Goal: Task Accomplishment & Management: Manage account settings

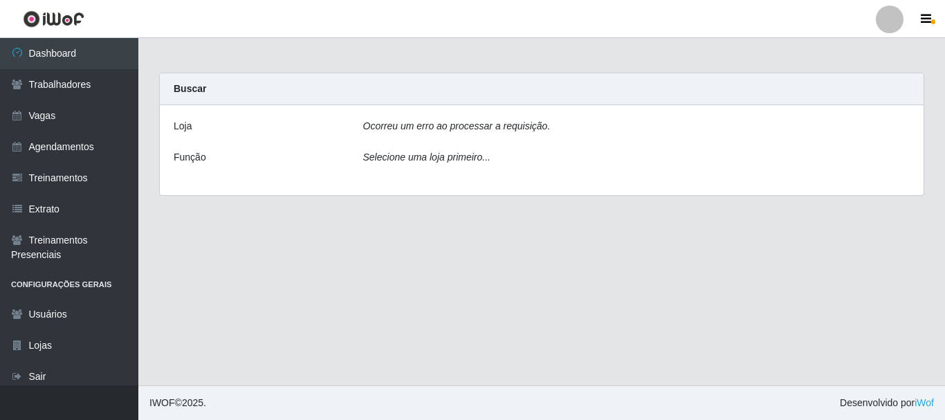
click at [412, 125] on icon "Ocorreu um erro ao processar a requisição." at bounding box center [457, 125] width 188 height 11
click at [64, 18] on img at bounding box center [54, 18] width 62 height 17
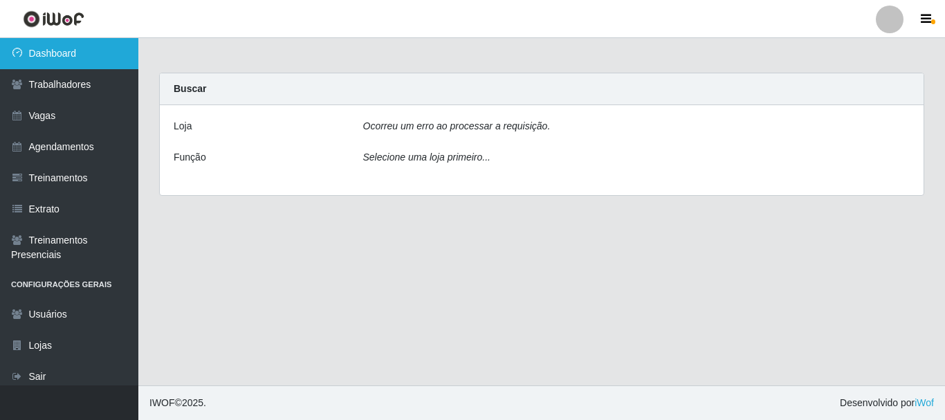
click at [72, 46] on link "Dashboard" at bounding box center [69, 53] width 138 height 31
click at [53, 54] on link "Dashboard" at bounding box center [69, 53] width 138 height 31
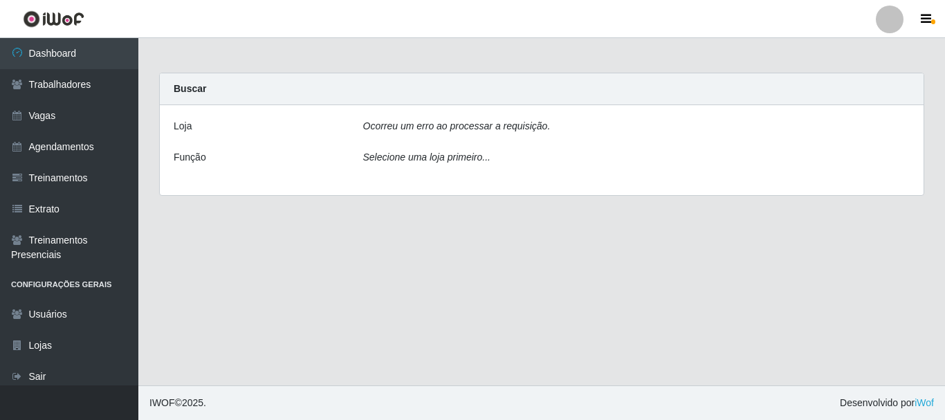
click at [57, 26] on img at bounding box center [54, 18] width 62 height 17
click at [64, 15] on img at bounding box center [54, 18] width 62 height 17
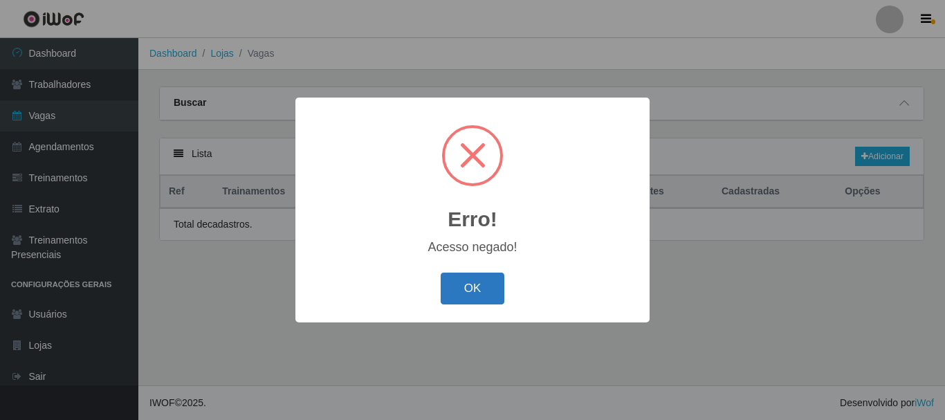
click at [480, 294] on button "OK" at bounding box center [473, 289] width 64 height 33
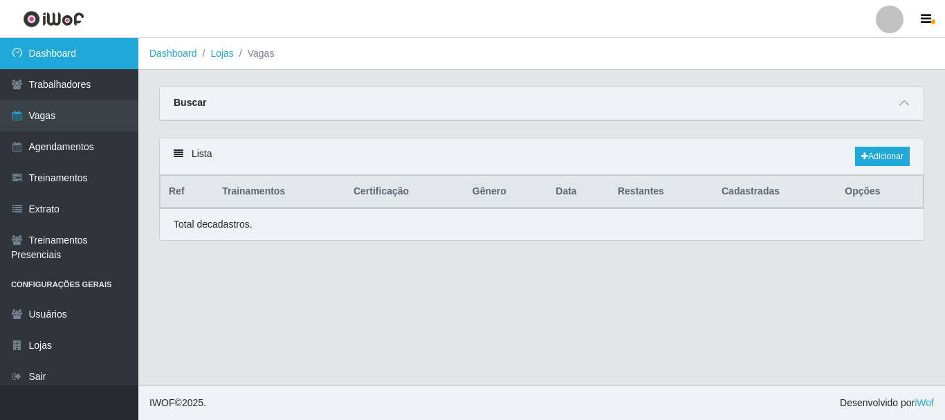
click at [66, 51] on link "Dashboard" at bounding box center [69, 53] width 138 height 31
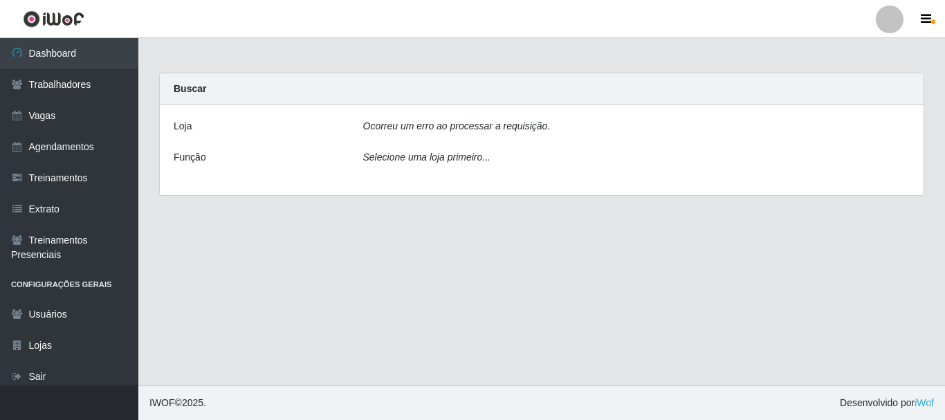
click at [414, 163] on icon "Selecione uma loja primeiro..." at bounding box center [426, 157] width 127 height 11
click at [415, 138] on div "Ocorreu um erro ao processar a requisição." at bounding box center [637, 129] width 568 height 20
click at [415, 129] on icon "Ocorreu um erro ao processar a requisição." at bounding box center [457, 125] width 188 height 11
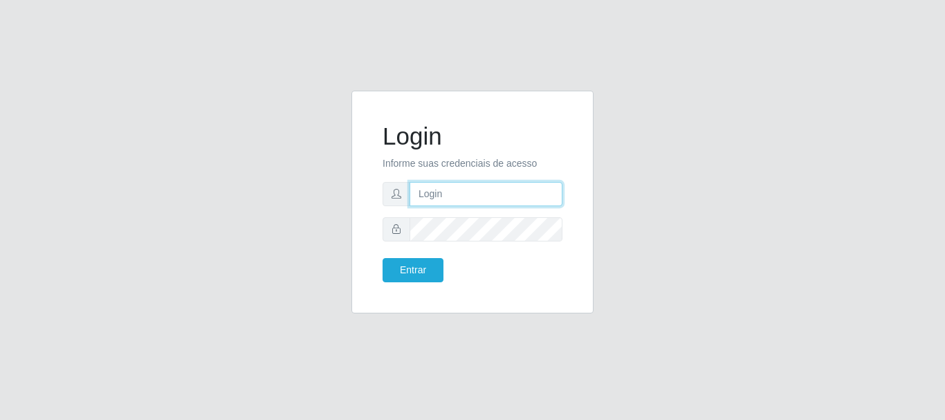
click at [454, 203] on input "text" at bounding box center [486, 194] width 153 height 24
click at [446, 200] on input "karla@bemais" at bounding box center [486, 194] width 153 height 24
click at [504, 193] on input "karla@bemais" at bounding box center [486, 194] width 153 height 24
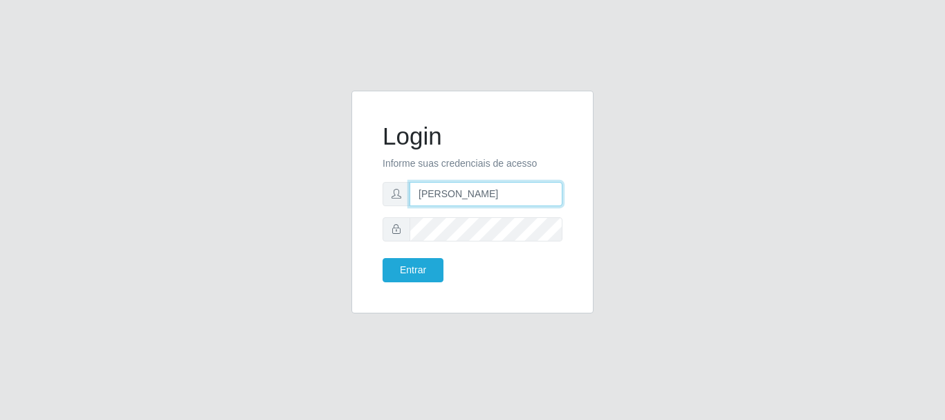
click at [504, 193] on input "karla@bemais" at bounding box center [486, 194] width 153 height 24
click at [454, 197] on input "karla@bemais" at bounding box center [486, 194] width 153 height 24
click at [454, 198] on input "karla@bemais" at bounding box center [486, 194] width 153 height 24
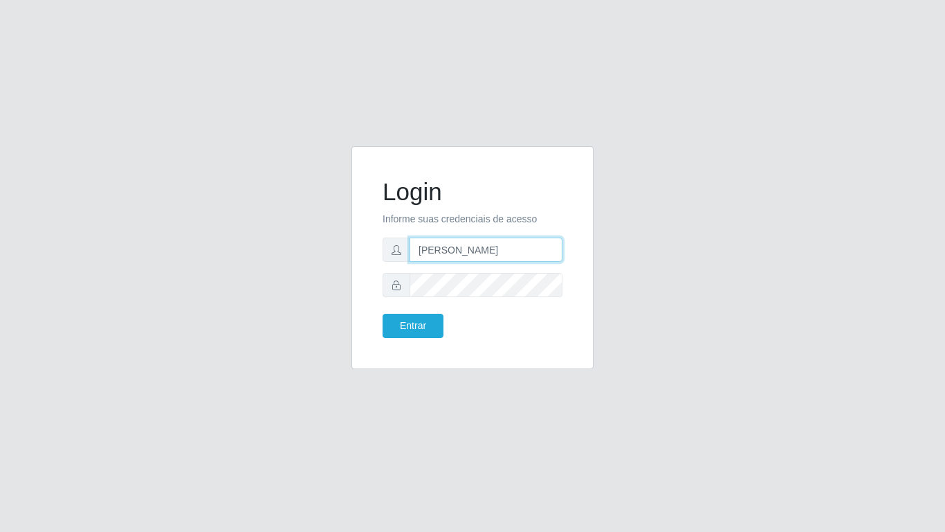
click at [433, 246] on input "karla@bemais" at bounding box center [486, 249] width 153 height 24
click at [434, 246] on input "karla@bemais" at bounding box center [486, 249] width 153 height 24
type input "thiagobemais@subgerente"
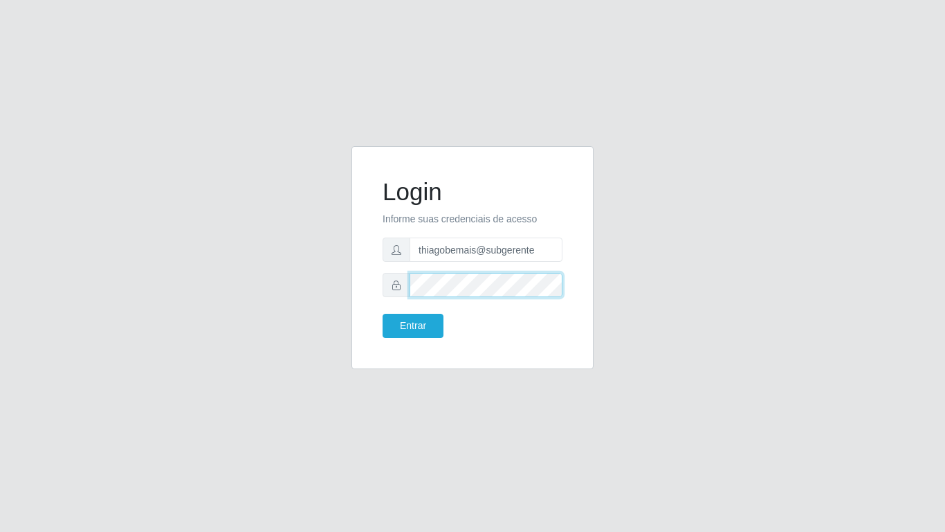
click at [383, 314] on button "Entrar" at bounding box center [413, 326] width 61 height 24
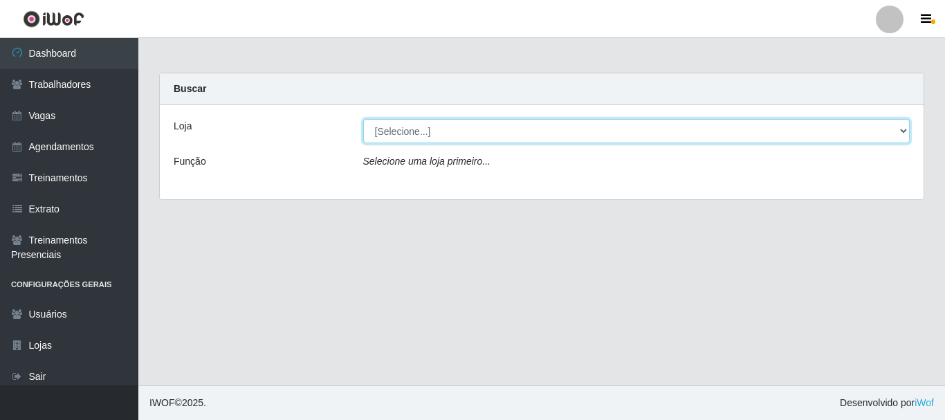
click at [446, 125] on select "[Selecione...] Bemais Supermercados - B11 Manaíra" at bounding box center [636, 131] width 547 height 24
select select "409"
click at [363, 119] on select "[Selecione...] Bemais Supermercados - B11 Manaíra" at bounding box center [636, 131] width 547 height 24
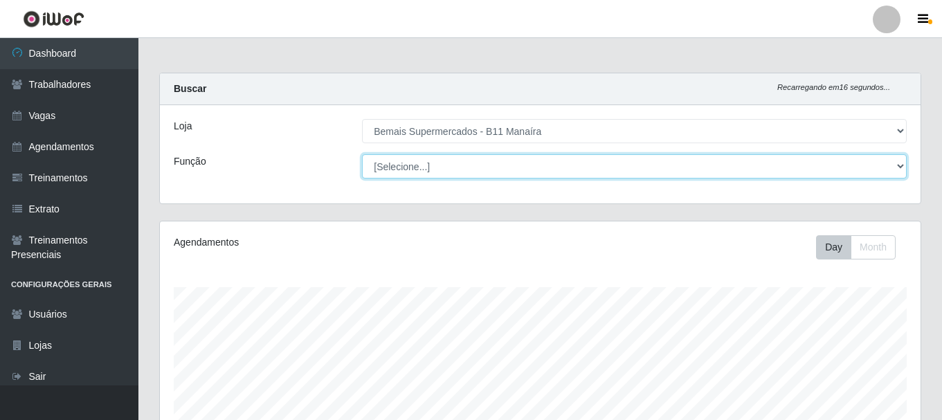
click at [429, 165] on select "[Selecione...] ASG ASG + ASG ++ Auxiliar de Estacionamento Auxiliar de Estacion…" at bounding box center [634, 166] width 545 height 24
click at [430, 166] on select "[Selecione...] ASG ASG + ASG ++ Auxiliar de Estacionamento Auxiliar de Estacion…" at bounding box center [634, 166] width 545 height 24
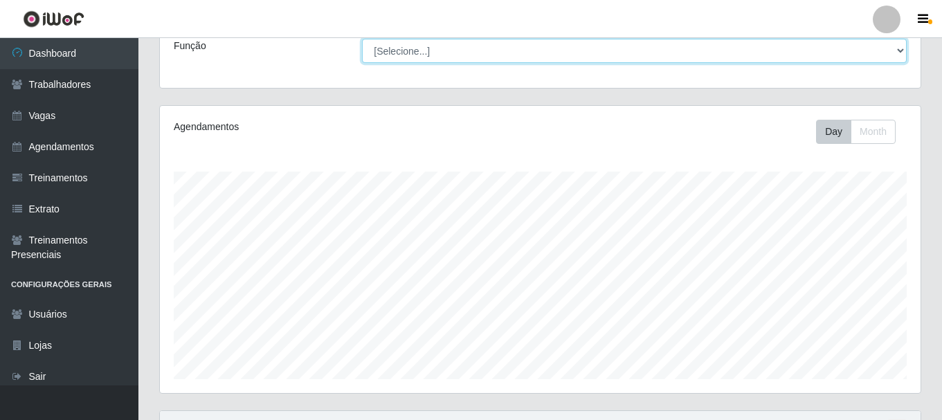
scroll to position [253, 0]
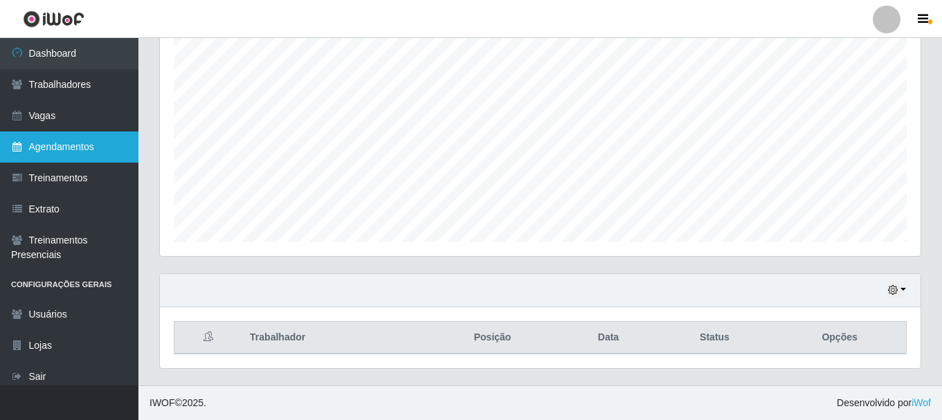
click at [89, 142] on link "Agendamentos" at bounding box center [69, 146] width 138 height 31
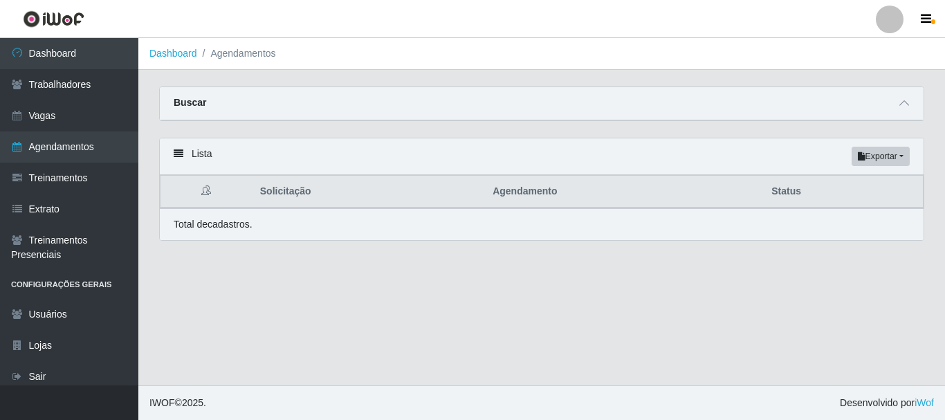
click at [822, 105] on div "Buscar" at bounding box center [542, 103] width 764 height 33
click at [897, 102] on span at bounding box center [904, 104] width 17 height 16
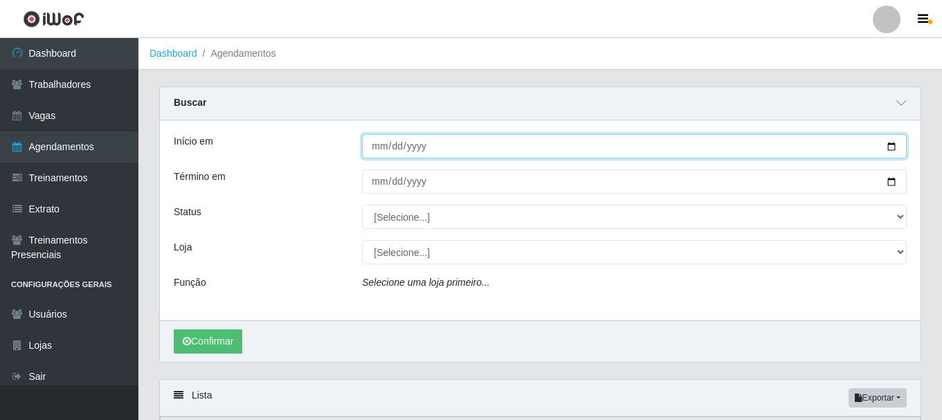
click at [381, 147] on input "Início em" at bounding box center [634, 146] width 545 height 24
type input "2025-08-16"
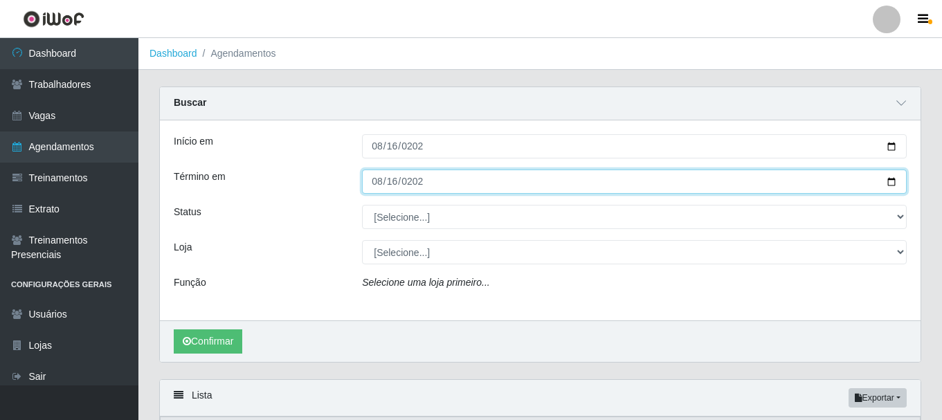
type input "2025-08-16"
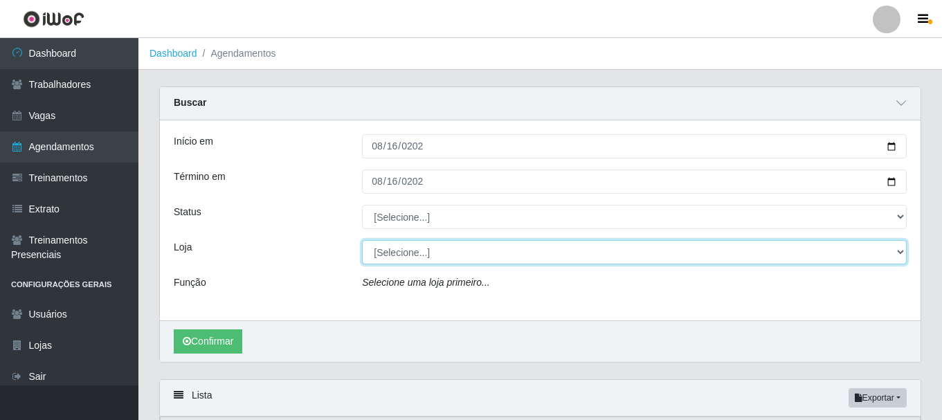
click at [409, 256] on select "[Selecione...] Bemais Supermercados - B11 Manaíra" at bounding box center [634, 252] width 545 height 24
select select "409"
click at [362, 241] on select "[Selecione...] Bemais Supermercados - B11 Manaíra" at bounding box center [634, 252] width 545 height 24
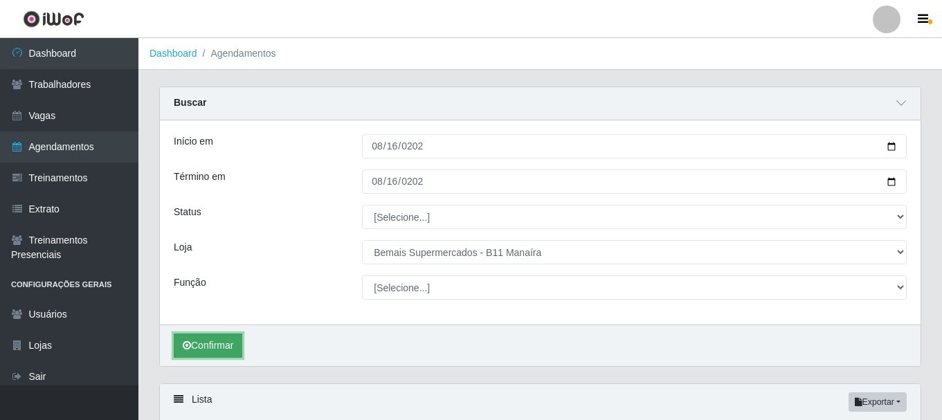
click at [209, 344] on button "Confirmar" at bounding box center [208, 346] width 69 height 24
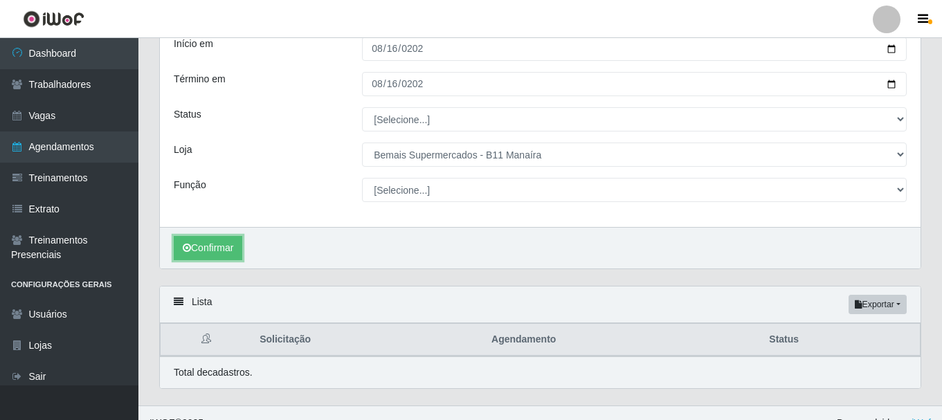
scroll to position [118, 0]
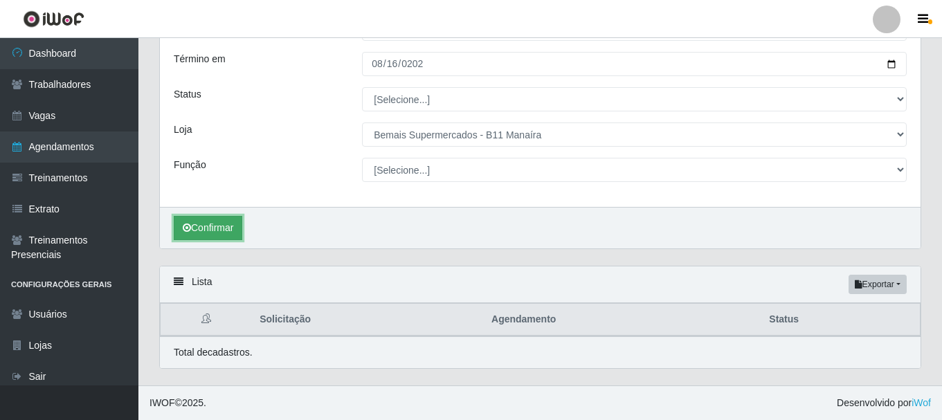
click at [233, 226] on button "Confirmar" at bounding box center [208, 228] width 69 height 24
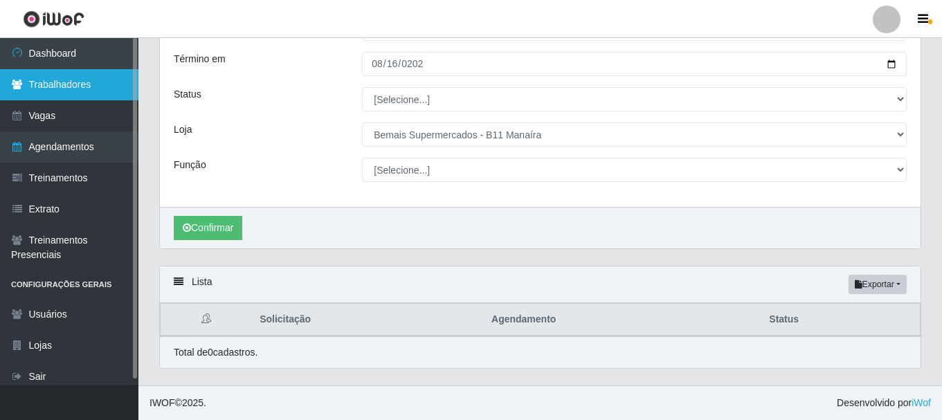
click at [33, 95] on link "Trabalhadores" at bounding box center [69, 84] width 138 height 31
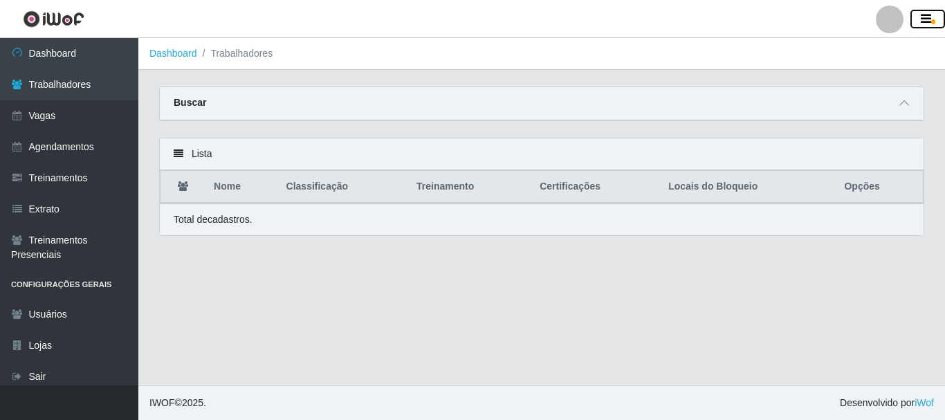
click at [931, 15] on icon "button" at bounding box center [926, 19] width 10 height 12
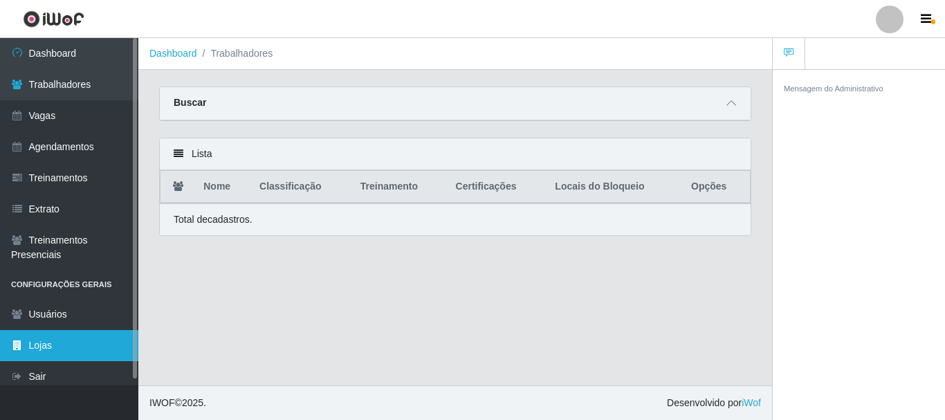
click at [81, 341] on link "Lojas" at bounding box center [69, 345] width 138 height 31
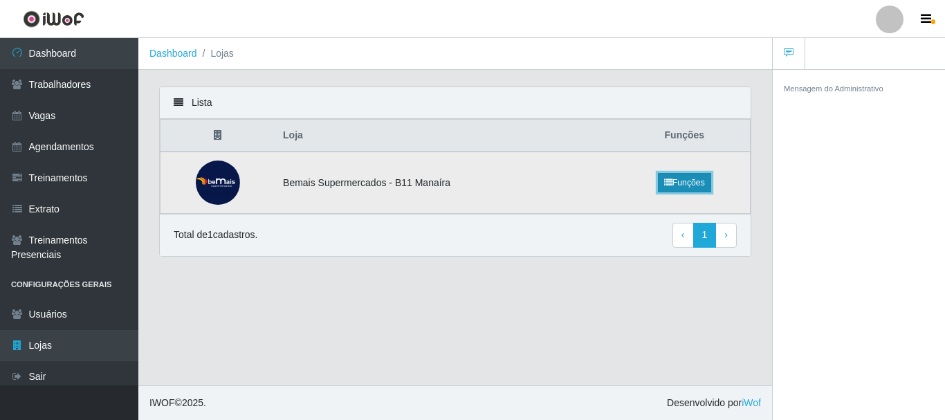
click at [671, 183] on link "Funções" at bounding box center [684, 182] width 53 height 19
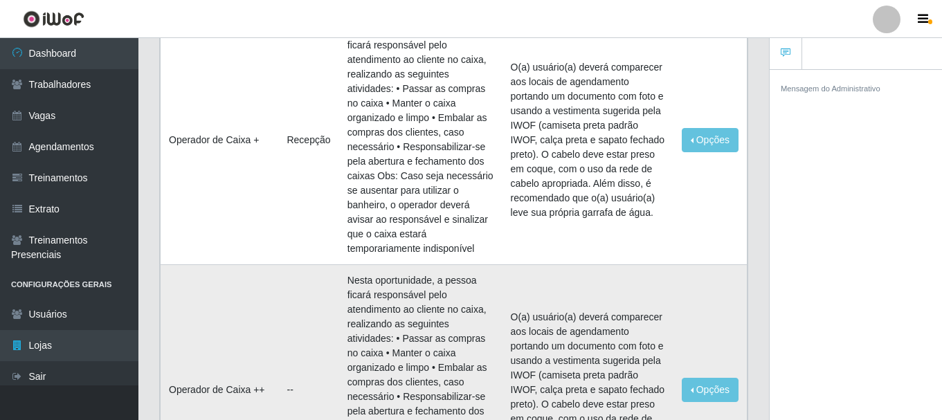
scroll to position [277, 0]
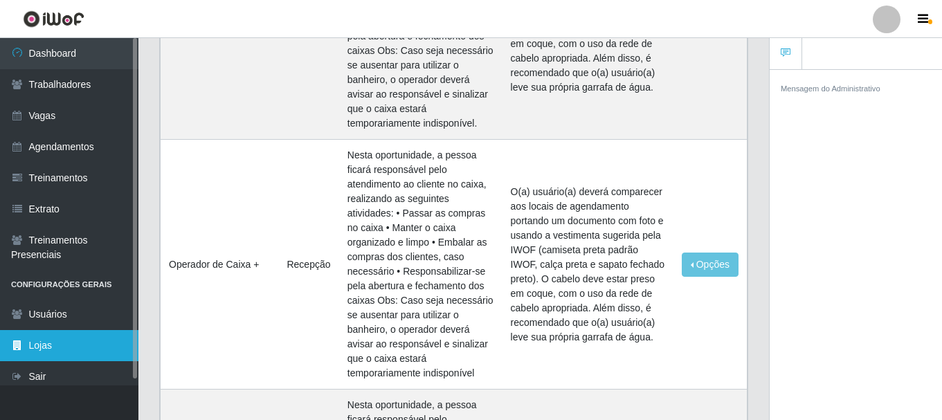
click at [48, 351] on link "Lojas" at bounding box center [69, 345] width 138 height 31
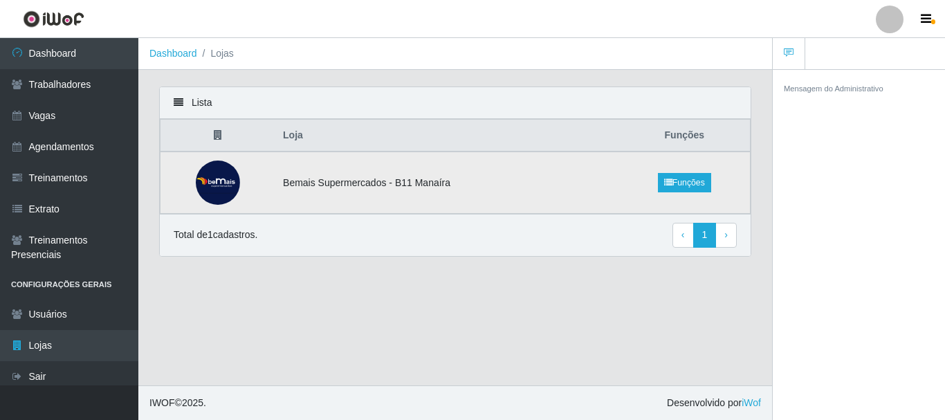
click at [325, 188] on td "Bemais Supermercados - B11 Manaíra" at bounding box center [447, 183] width 345 height 62
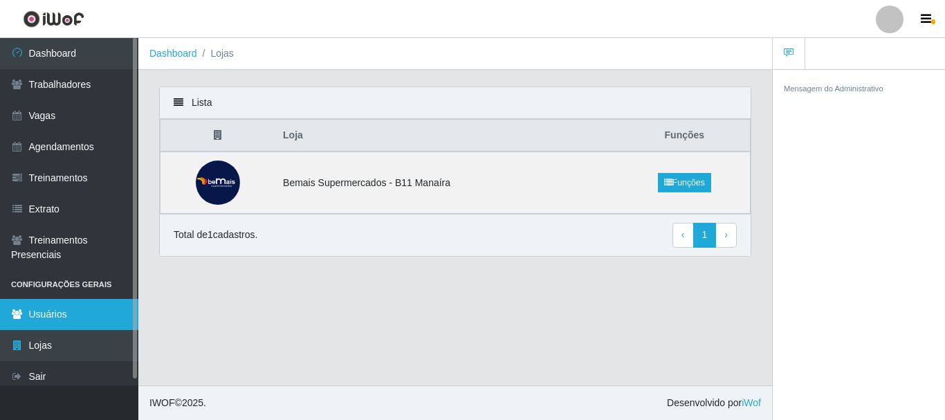
click at [69, 309] on link "Usuários" at bounding box center [69, 314] width 138 height 31
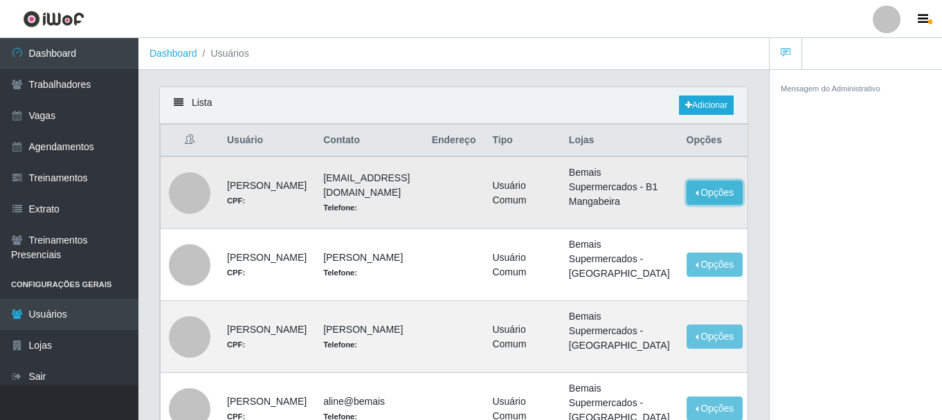
click at [711, 192] on button "Opções" at bounding box center [715, 193] width 57 height 24
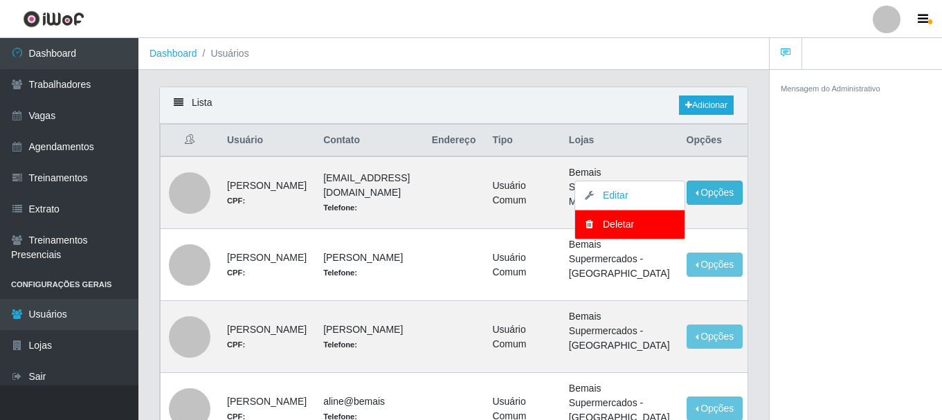
click at [583, 104] on div "Lista Adicionar" at bounding box center [454, 105] width 588 height 37
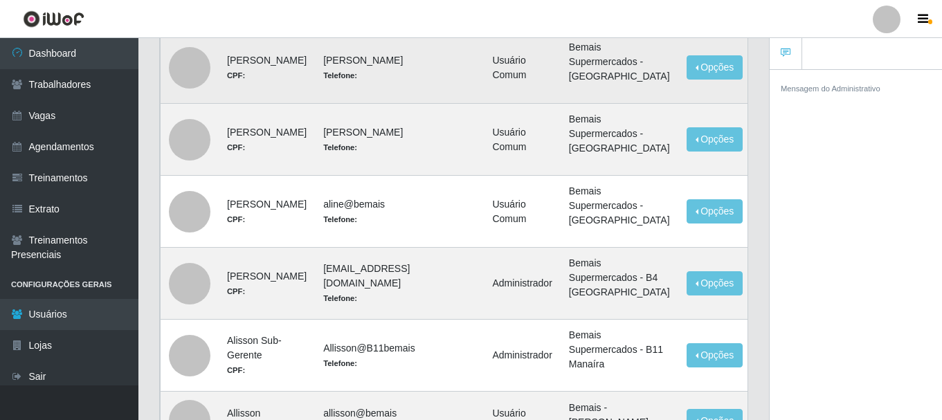
scroll to position [208, 0]
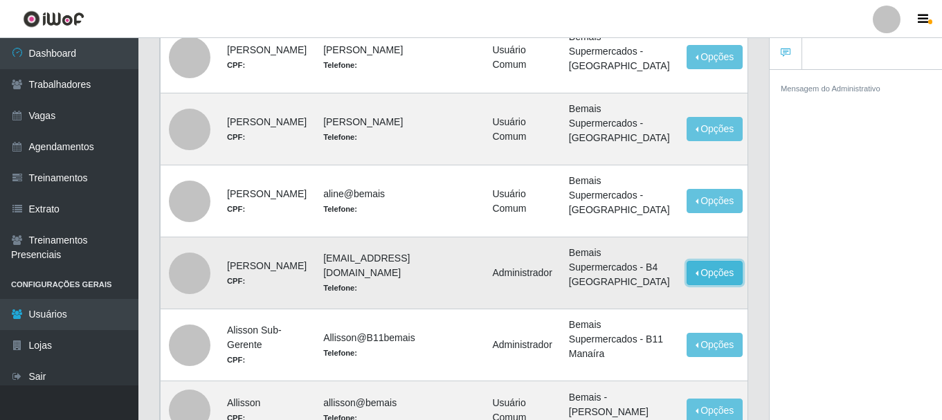
click at [711, 261] on button "Opções" at bounding box center [715, 273] width 57 height 24
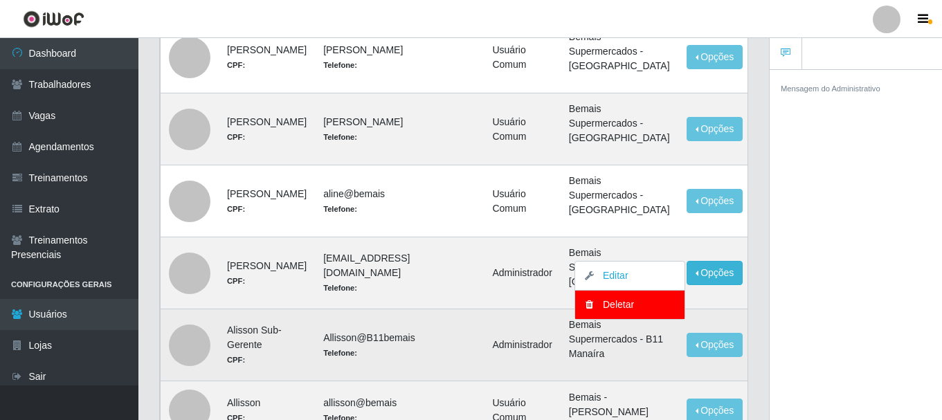
click at [433, 309] on td at bounding box center [454, 345] width 61 height 72
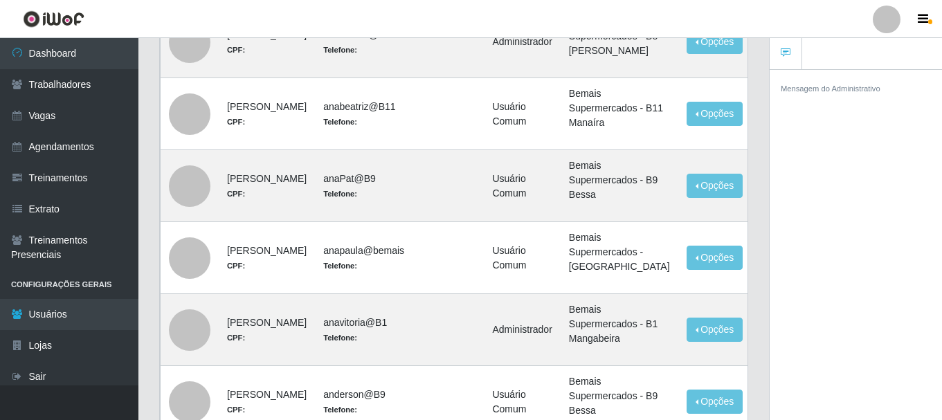
scroll to position [722, 0]
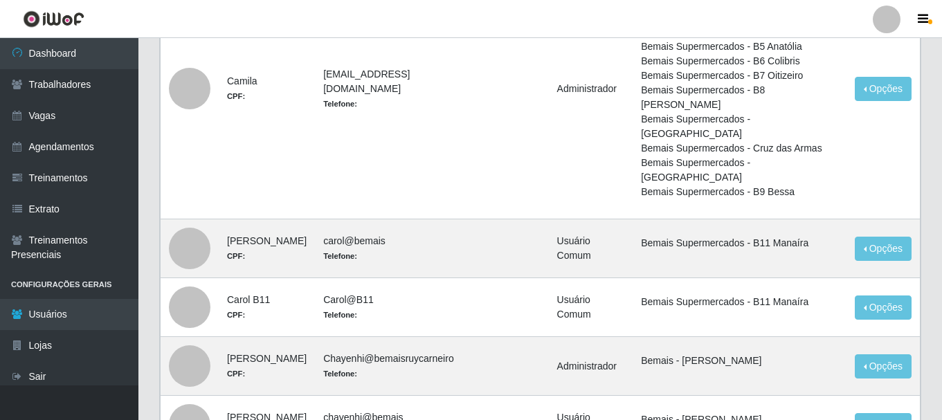
scroll to position [884, 0]
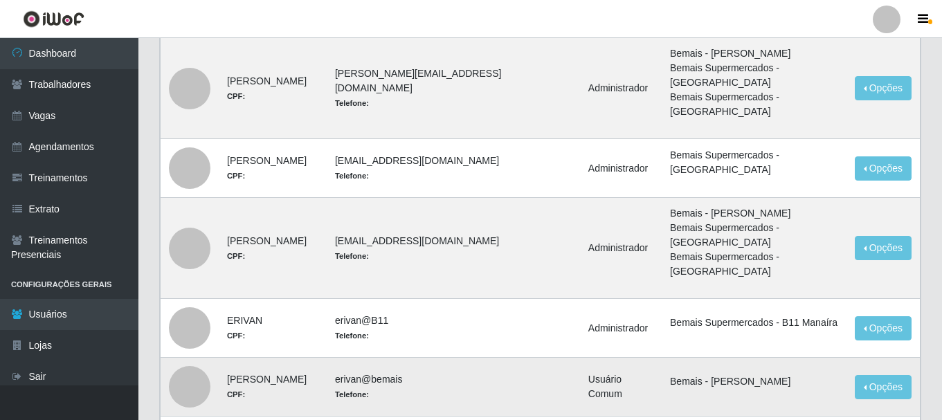
scroll to position [897, 0]
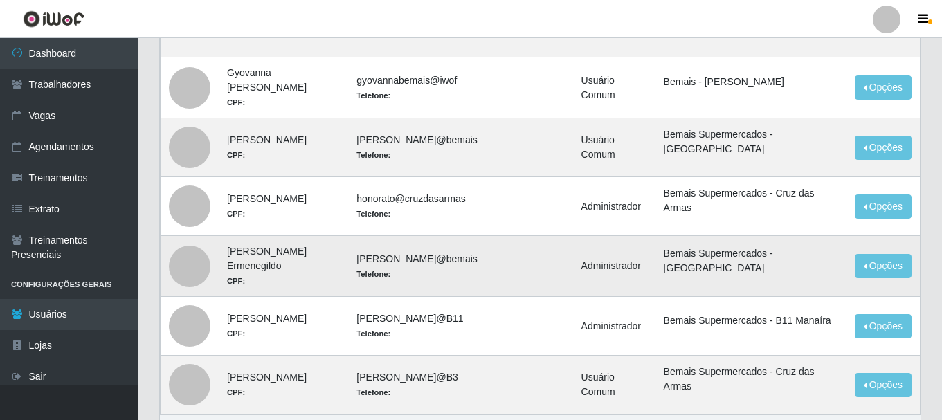
scroll to position [945, 0]
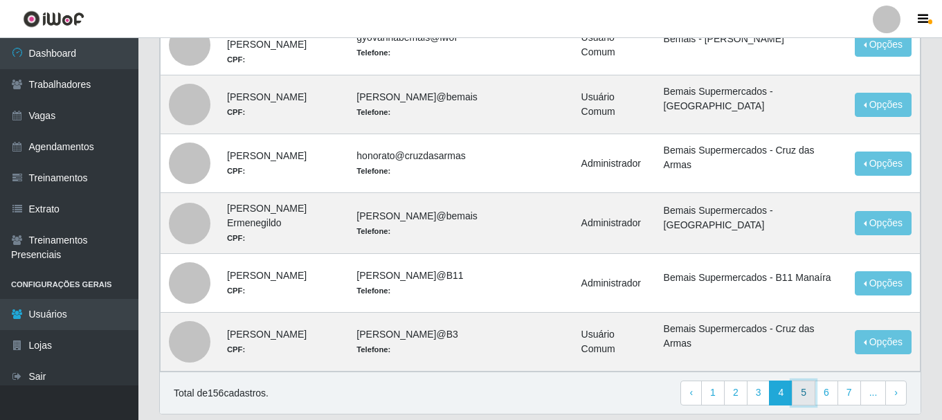
click at [806, 381] on link "5" at bounding box center [804, 393] width 24 height 25
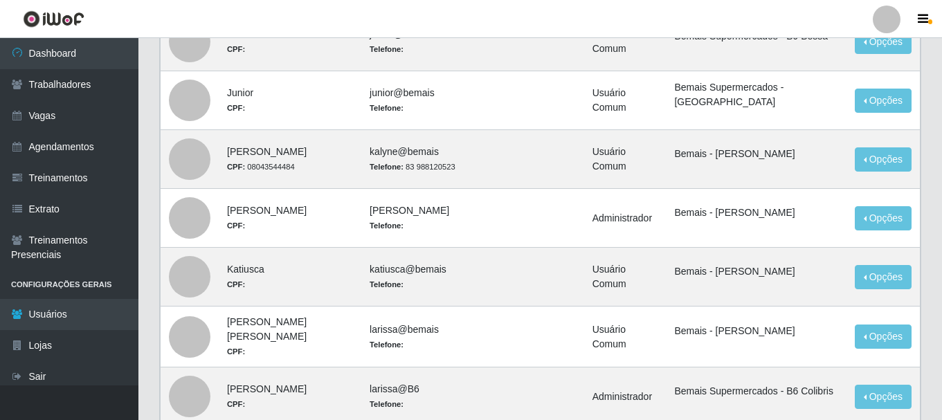
scroll to position [740, 0]
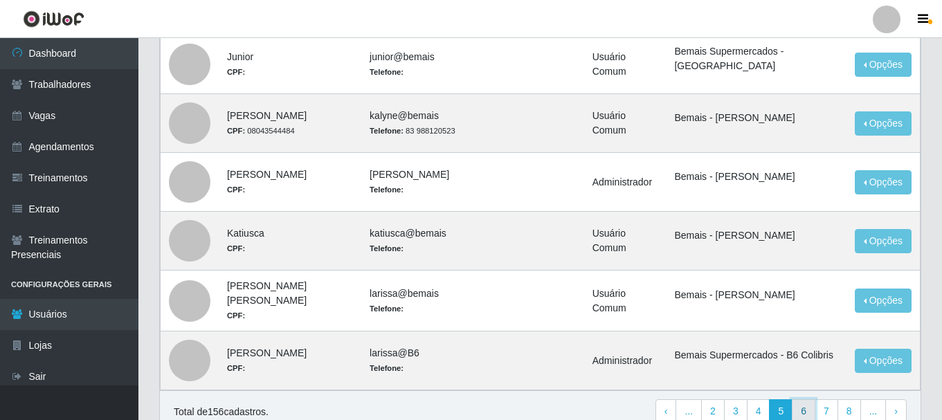
click at [809, 399] on link "6" at bounding box center [804, 411] width 24 height 25
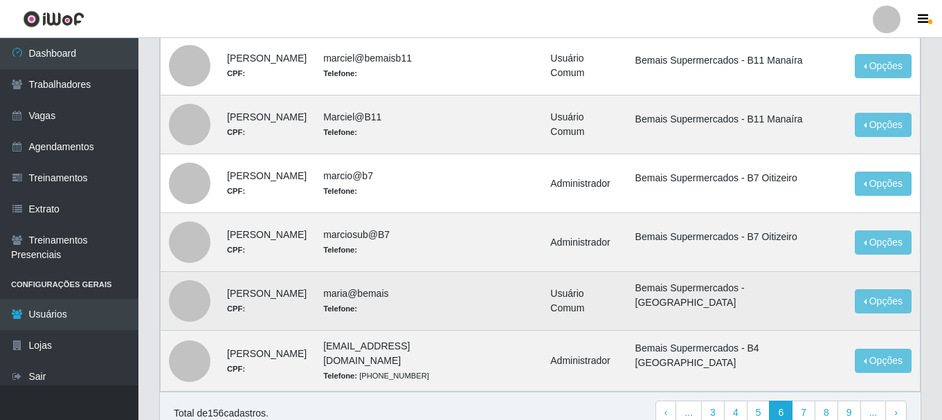
scroll to position [857, 0]
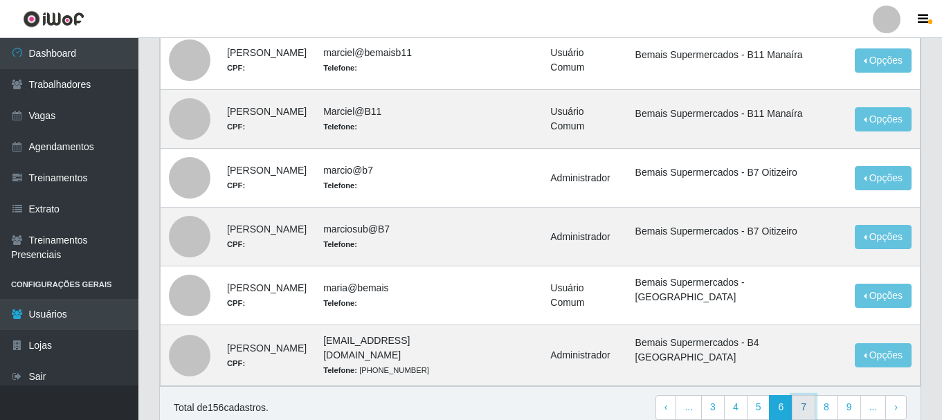
click at [805, 395] on link "7" at bounding box center [804, 407] width 24 height 25
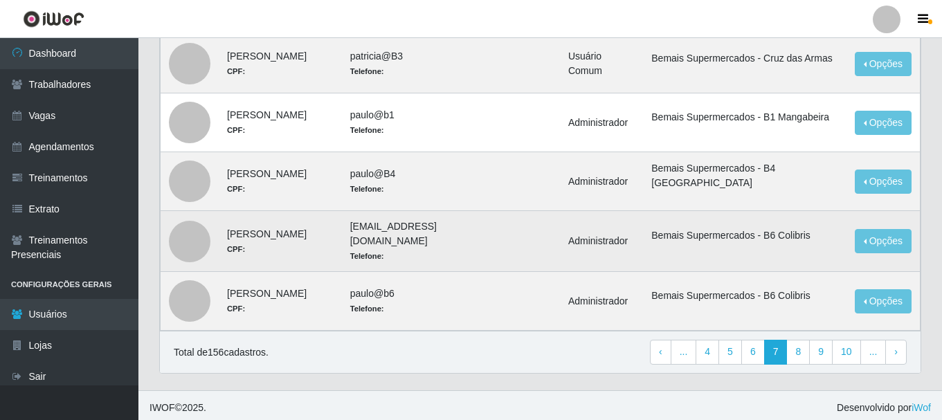
scroll to position [716, 0]
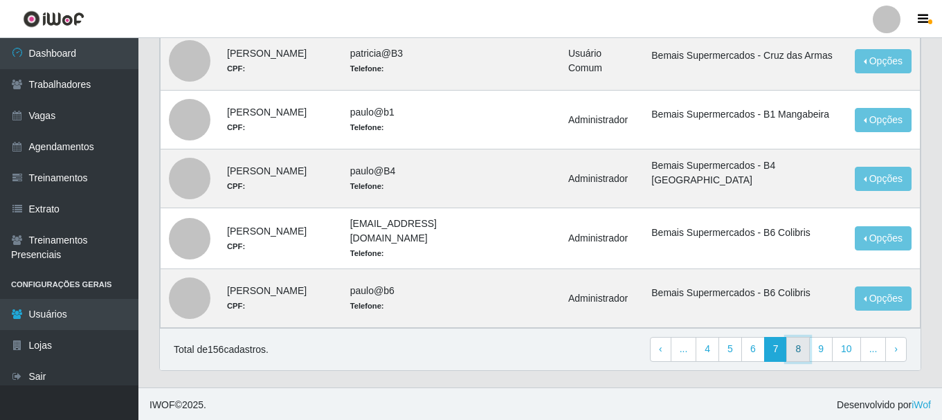
click at [795, 354] on link "8" at bounding box center [798, 349] width 24 height 25
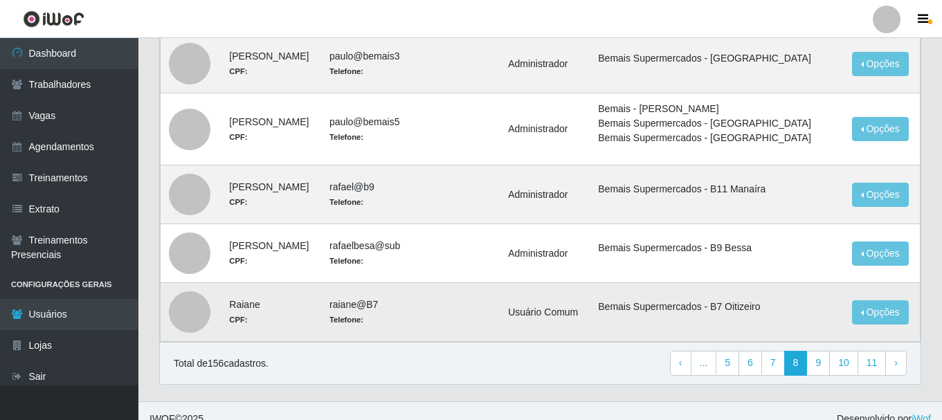
scroll to position [840, 0]
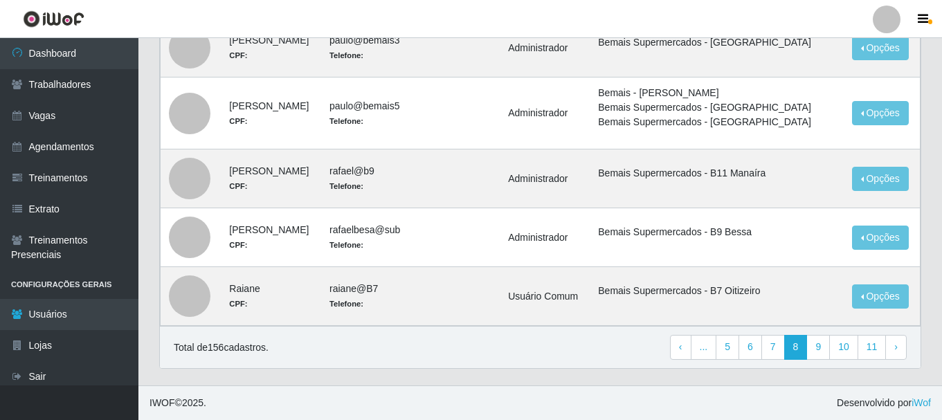
click at [835, 364] on div "Total de 156 cadastros. ‹ Previous ... 5 6 7 8 9 10 11 › Next" at bounding box center [540, 347] width 761 height 42
click at [824, 356] on link "9" at bounding box center [818, 347] width 24 height 25
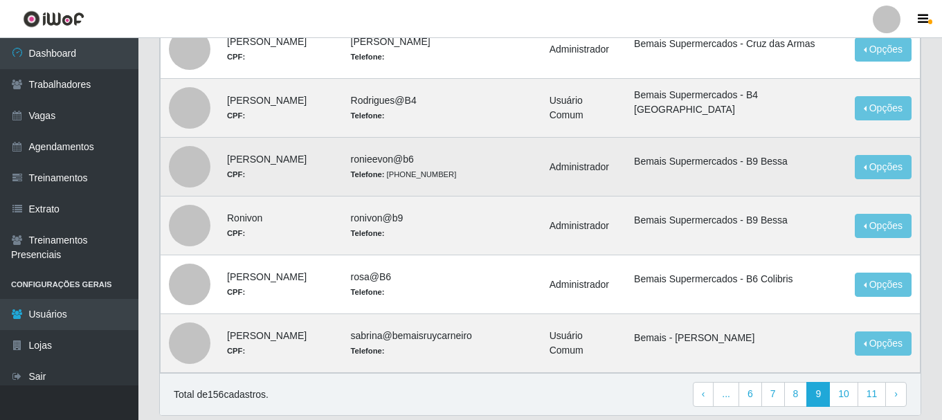
scroll to position [692, 0]
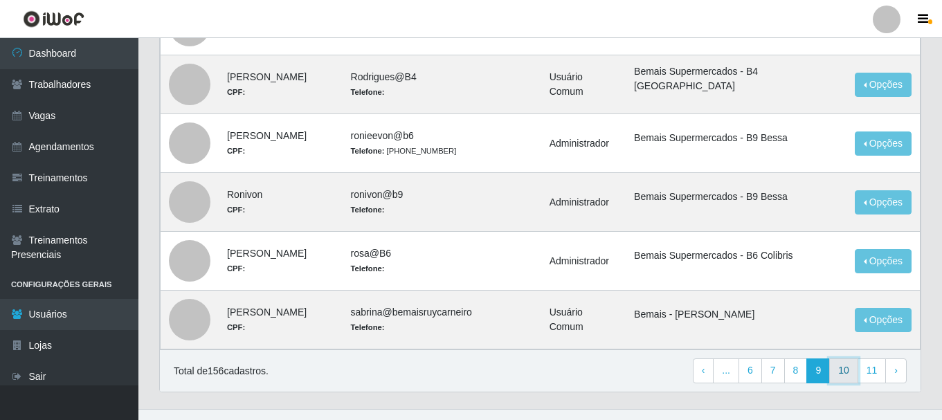
click at [851, 376] on link "10" at bounding box center [843, 370] width 29 height 25
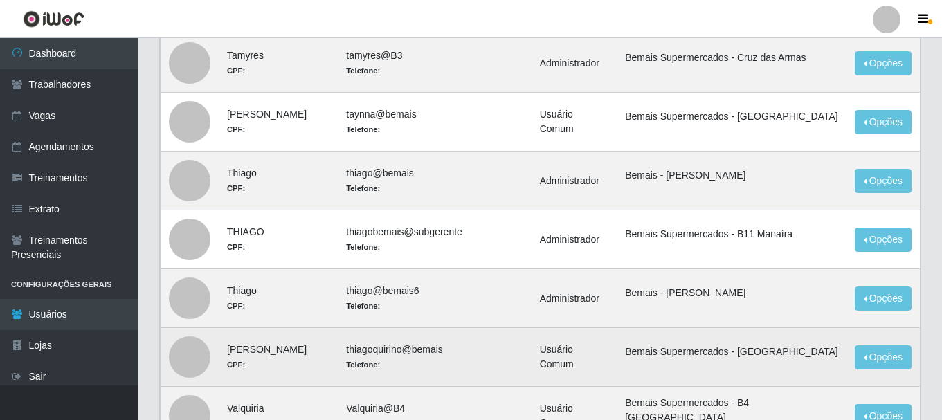
scroll to position [554, 0]
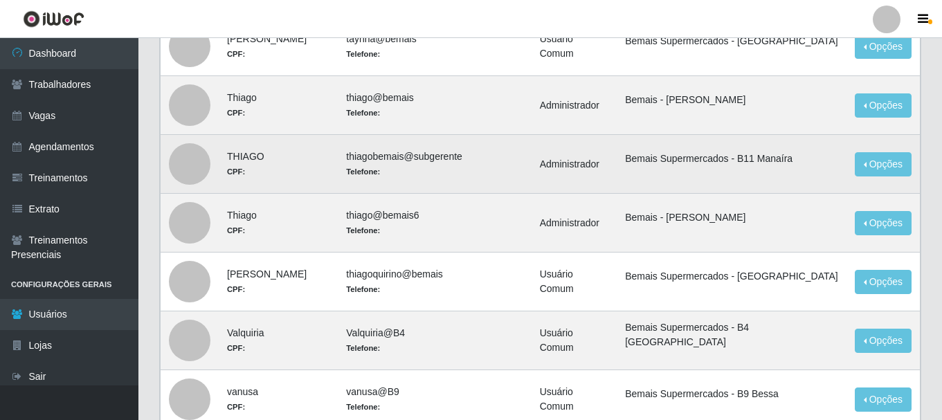
click at [848, 169] on td "Opções Editar Deletar" at bounding box center [882, 164] width 73 height 59
click at [862, 169] on button "Opções" at bounding box center [883, 164] width 57 height 24
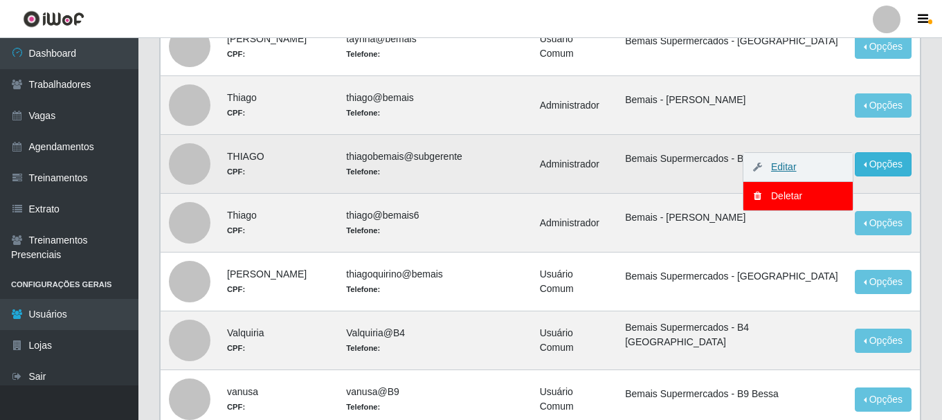
click at [792, 161] on link "Editar" at bounding box center [776, 166] width 39 height 11
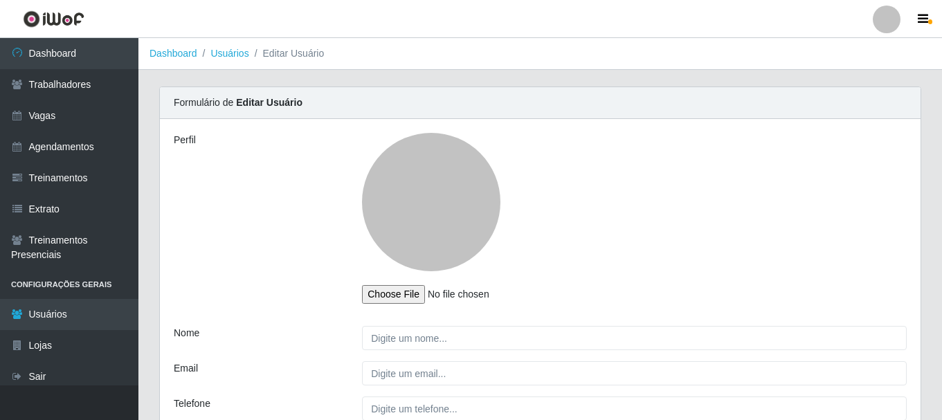
type input "THIAGO"
type input "thiagobemais@subgerente"
select select "1"
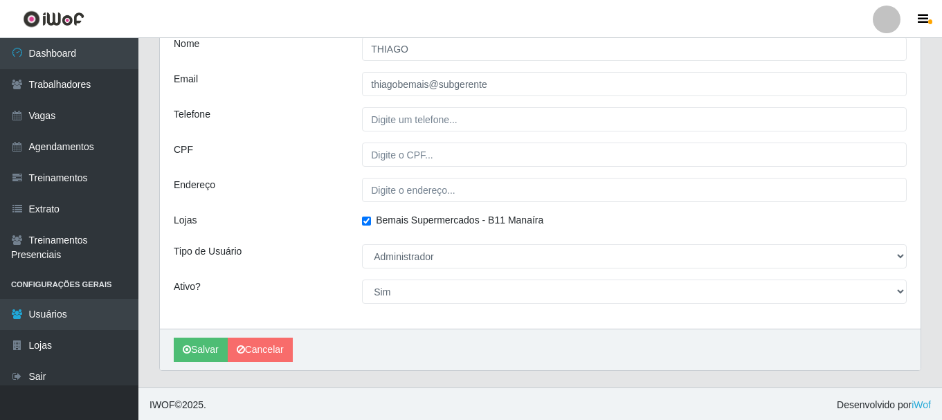
scroll to position [291, 0]
click at [427, 222] on span "Bemais Supermercados - B11 Manaíra" at bounding box center [459, 217] width 167 height 11
click at [371, 222] on input "Bemais Supermercados - B11 Manaíra" at bounding box center [366, 219] width 9 height 9
click at [426, 219] on span "Bemais Supermercados - B11 Manaíra" at bounding box center [459, 217] width 167 height 11
click at [371, 219] on input "Bemais Supermercados - B11 Manaíra" at bounding box center [366, 219] width 9 height 9
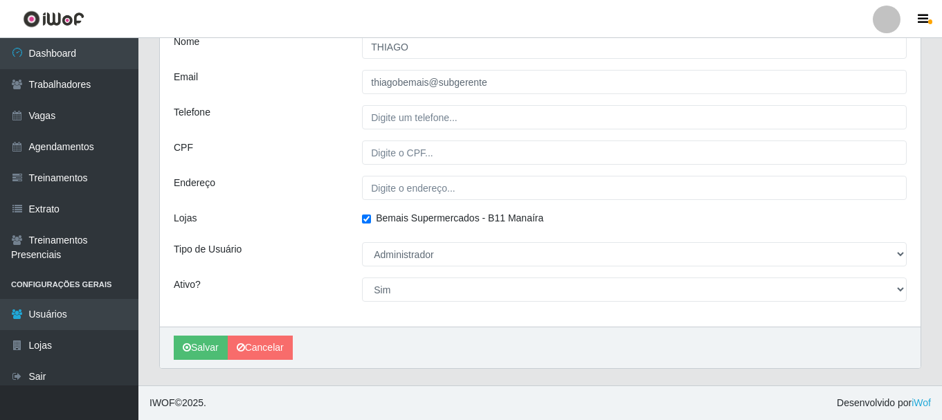
checkbox input "true"
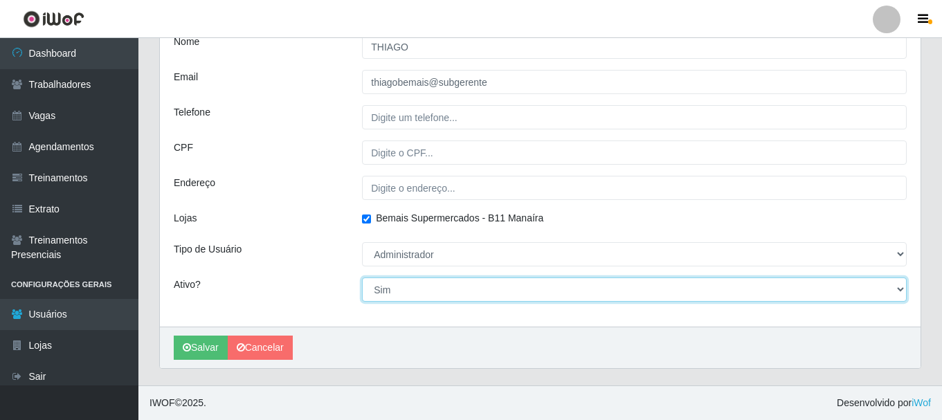
click at [406, 290] on select "[Selecione...] Não Sim" at bounding box center [634, 290] width 545 height 24
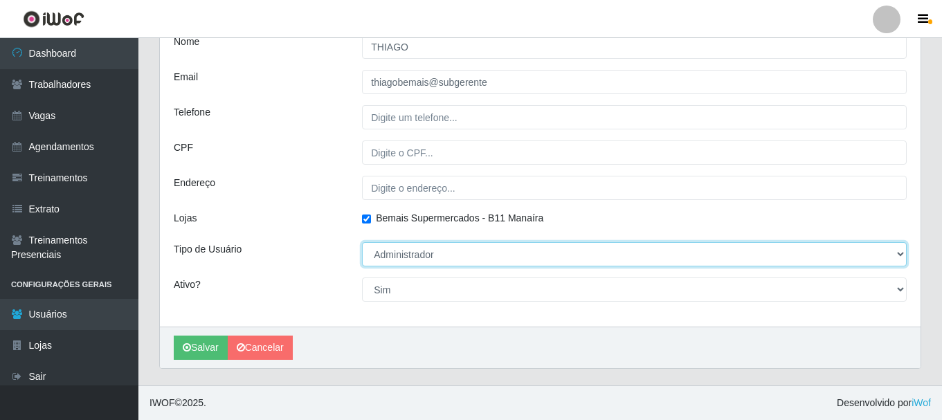
click at [410, 259] on select "[Selecione...] Administrador Usuário Comum" at bounding box center [634, 254] width 545 height 24
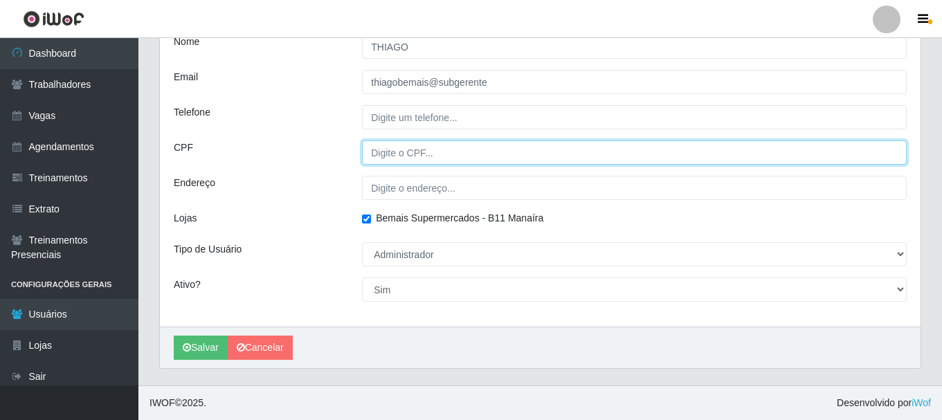
click at [417, 157] on input "CPF" at bounding box center [634, 152] width 545 height 24
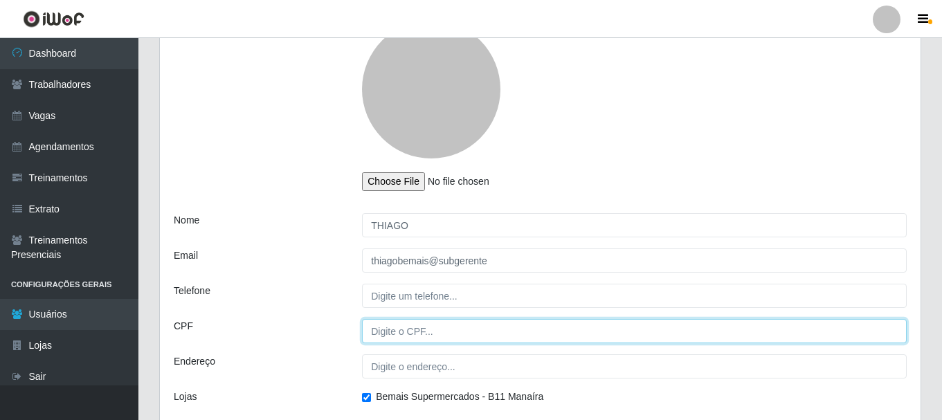
scroll to position [84, 0]
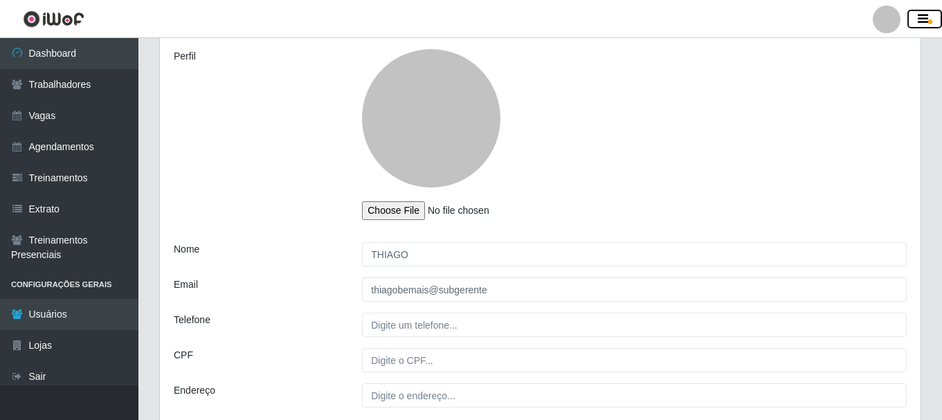
click at [936, 24] on button "button" at bounding box center [924, 19] width 35 height 19
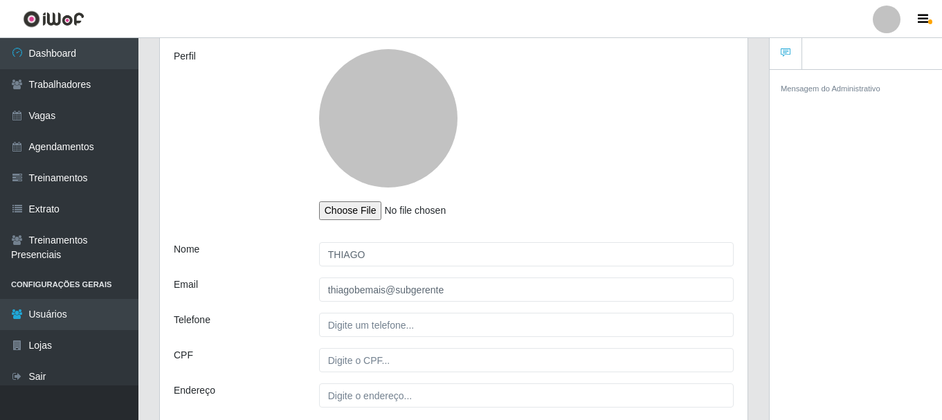
click at [65, 26] on img at bounding box center [54, 18] width 62 height 17
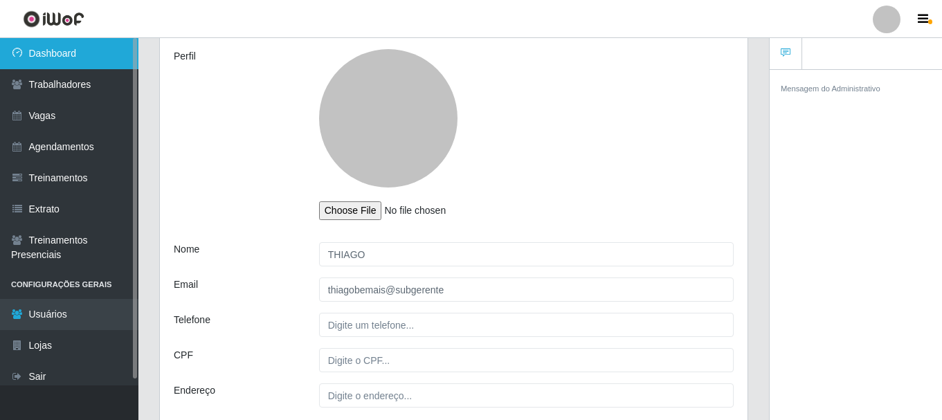
click at [57, 50] on link "Dashboard" at bounding box center [69, 53] width 138 height 31
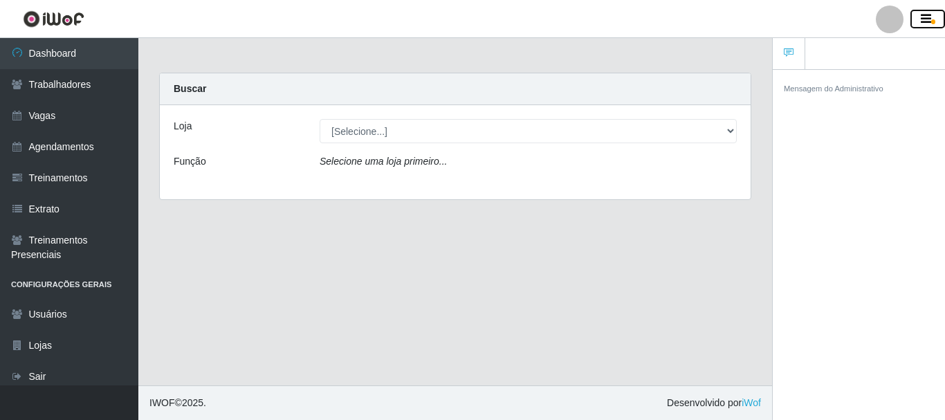
click at [933, 19] on button "button" at bounding box center [928, 19] width 35 height 19
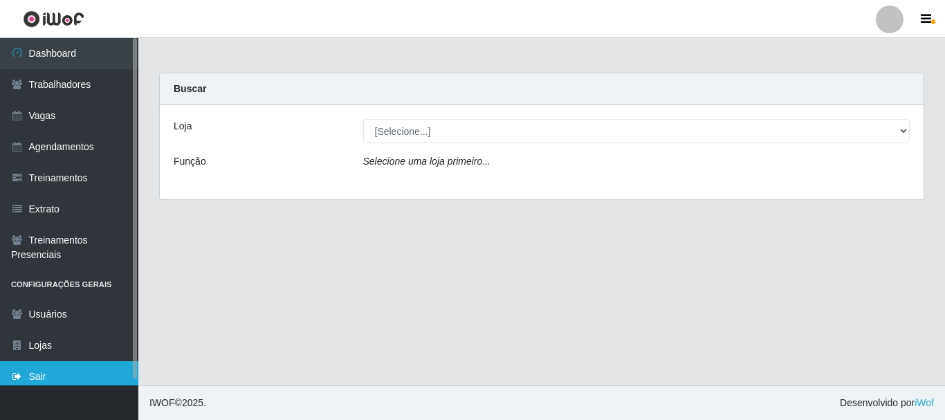
click at [42, 385] on link "Sair" at bounding box center [69, 376] width 138 height 31
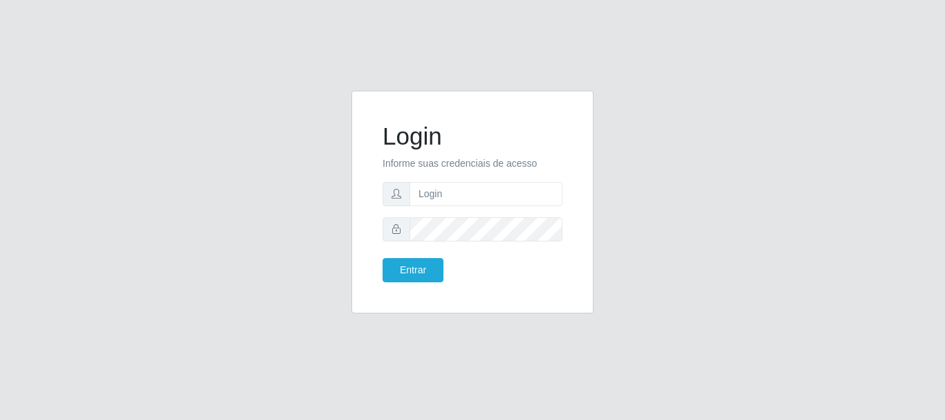
click at [457, 180] on form "Login Informe suas credenciais de acesso Entrar" at bounding box center [473, 202] width 180 height 161
click at [455, 188] on input "text" at bounding box center [486, 194] width 153 height 24
type input "[PERSON_NAME]"
drag, startPoint x: 488, startPoint y: 194, endPoint x: 117, endPoint y: 203, distance: 371.1
click at [127, 203] on div "Login Informe suas credenciais de acesso [PERSON_NAME] Entrar" at bounding box center [472, 210] width 789 height 239
